Goal: Navigation & Orientation: Find specific page/section

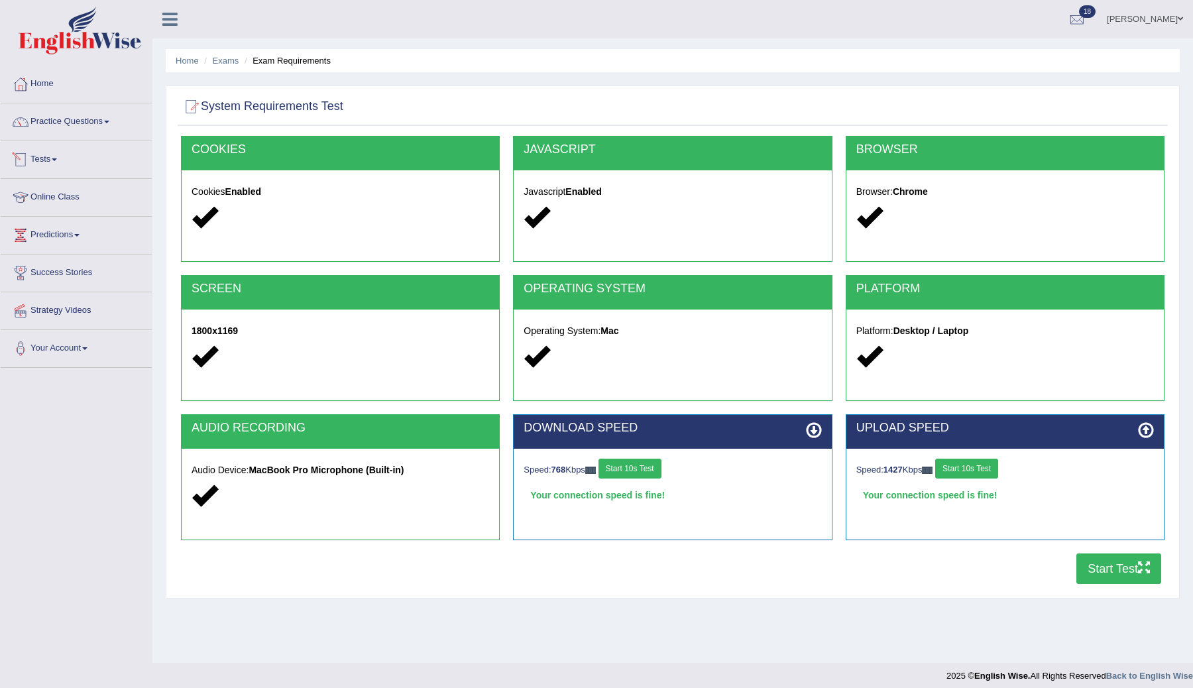
click at [56, 158] on link "Tests" at bounding box center [76, 157] width 151 height 33
click at [70, 210] on link "Take Mock Test" at bounding box center [87, 214] width 124 height 24
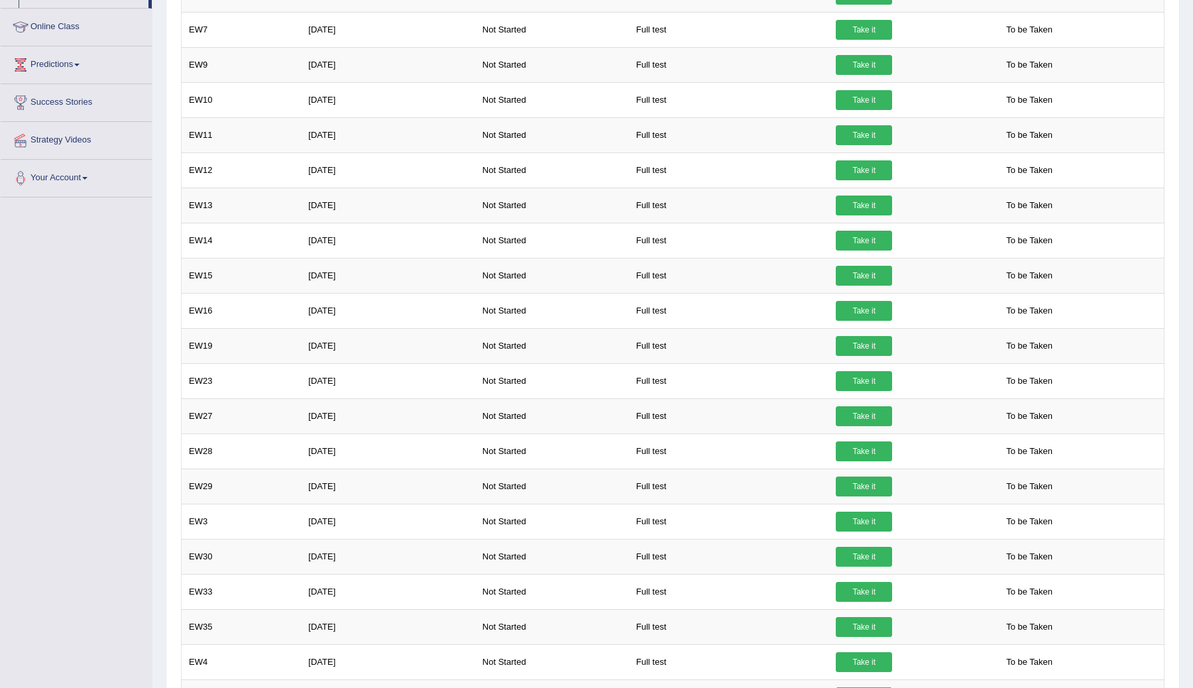
scroll to position [209, 0]
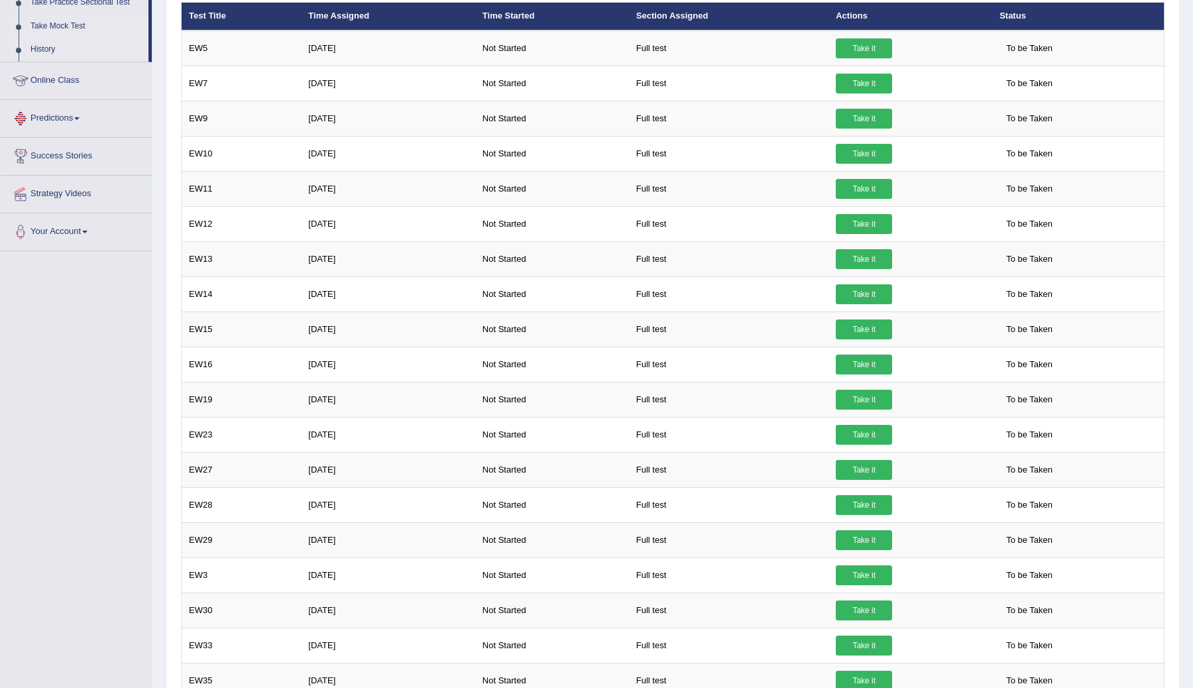
click at [44, 50] on link "History" at bounding box center [87, 50] width 124 height 24
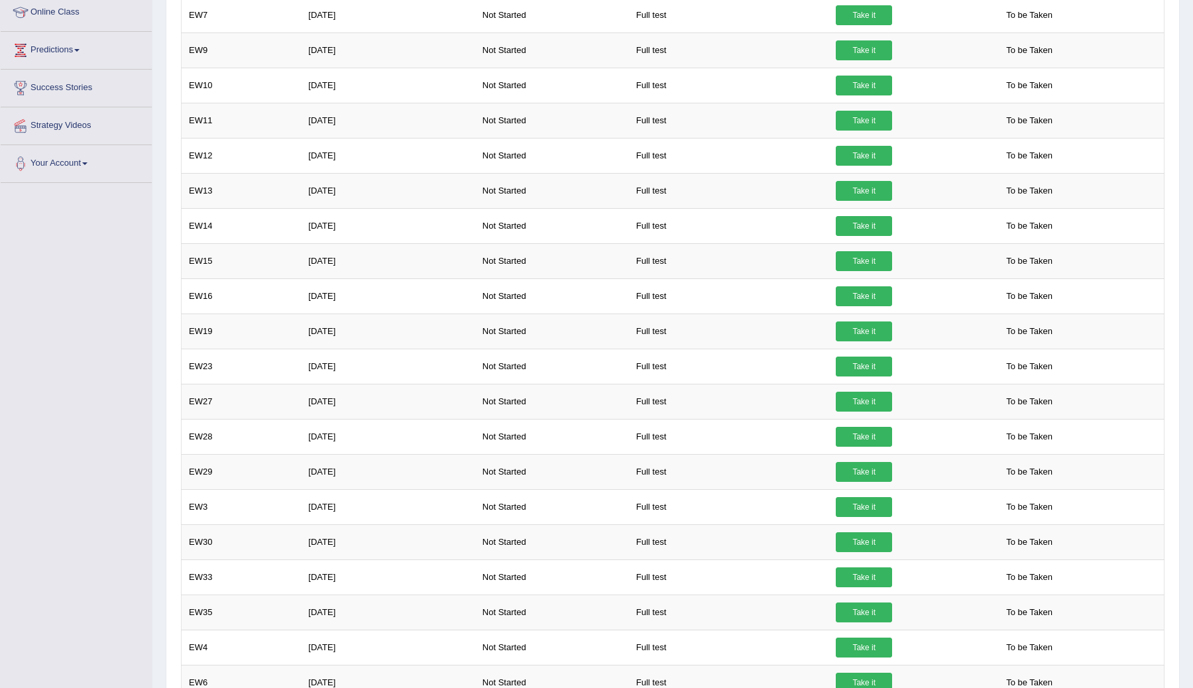
scroll to position [258, 0]
